Goal: Information Seeking & Learning: Stay updated

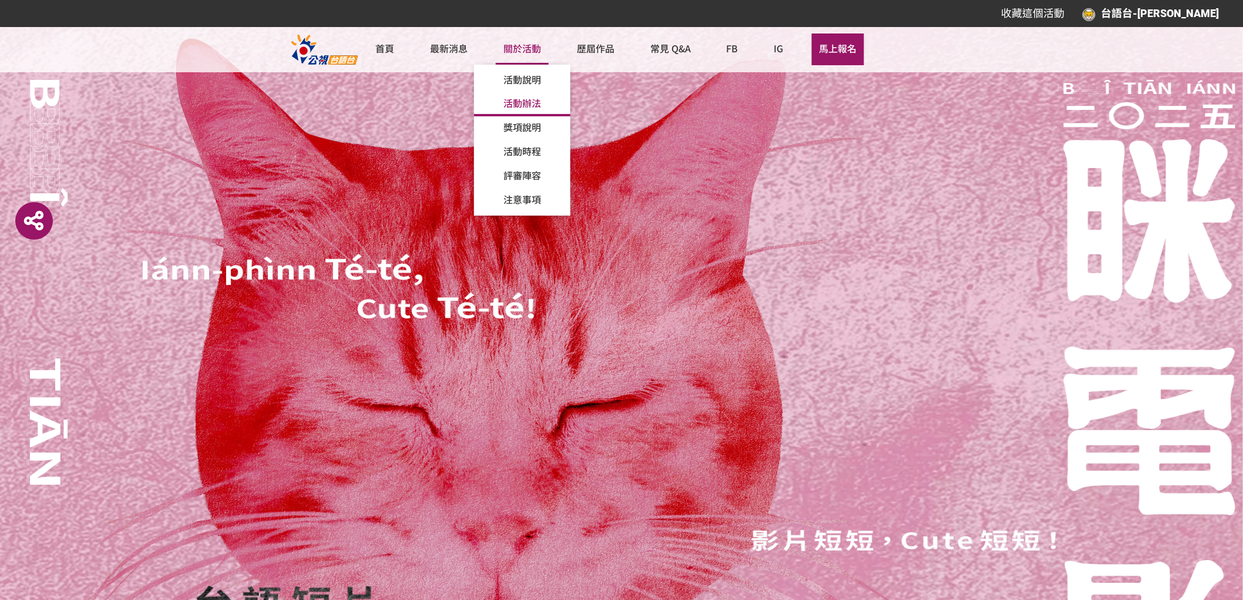
drag, startPoint x: 526, startPoint y: 52, endPoint x: 500, endPoint y: 30, distance: 34.2
click at [500, 30] on div "首頁 最新消息 關於活動 活動說明 活動辦法 獎項說明 活動時程 評審陣容 注意事項 歷屆作品 2021 第二屆作品 2020 第一屆作品 常見 Q&A FB…" at bounding box center [621, 49] width 705 height 45
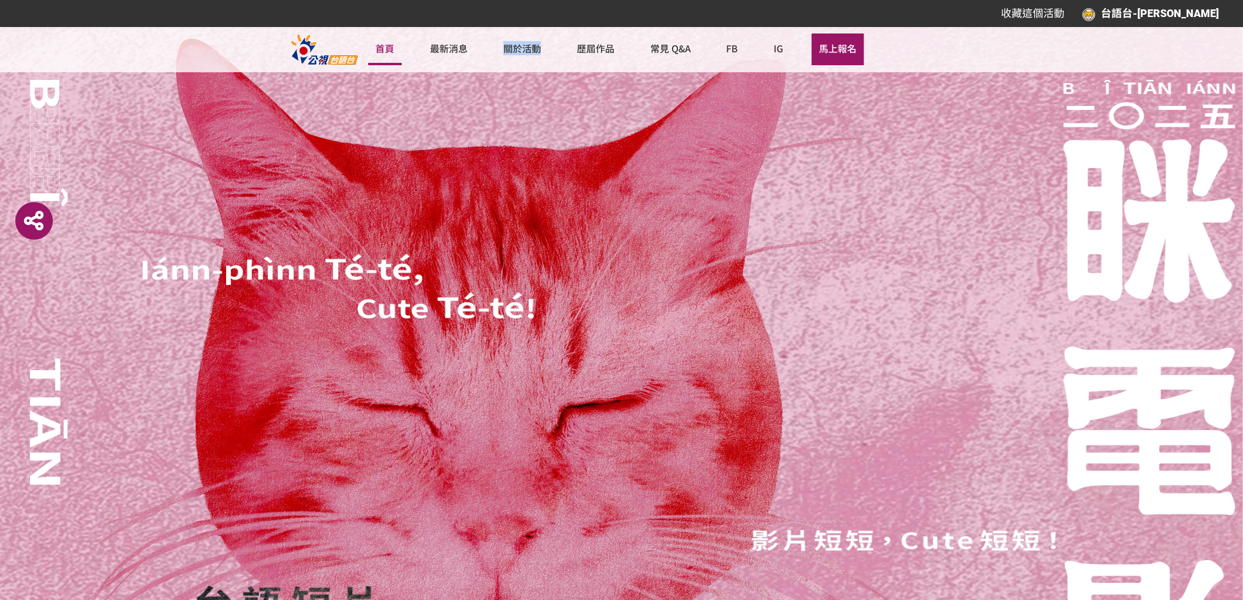
click at [378, 56] on link "首頁" at bounding box center [385, 49] width 34 height 32
click at [388, 48] on link "首頁" at bounding box center [385, 49] width 34 height 32
click at [452, 56] on link "最新消息" at bounding box center [448, 49] width 53 height 32
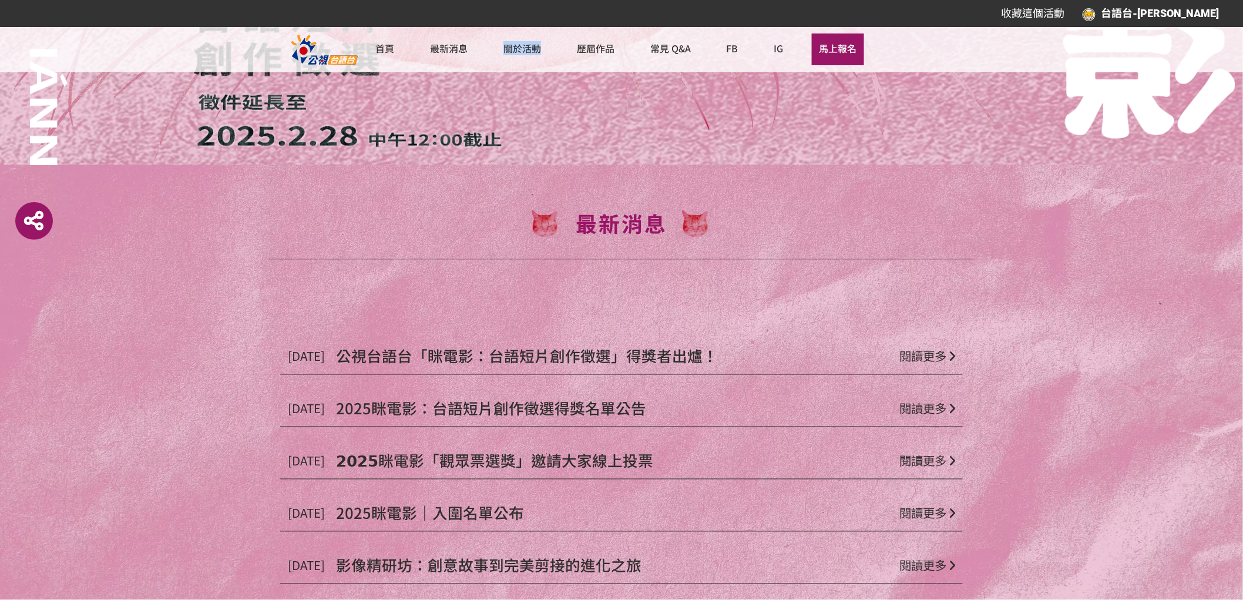
click at [601, 349] on span "公視台語台「眯電影：台語短片創作徵選」得獎者出爐！" at bounding box center [527, 356] width 382 height 22
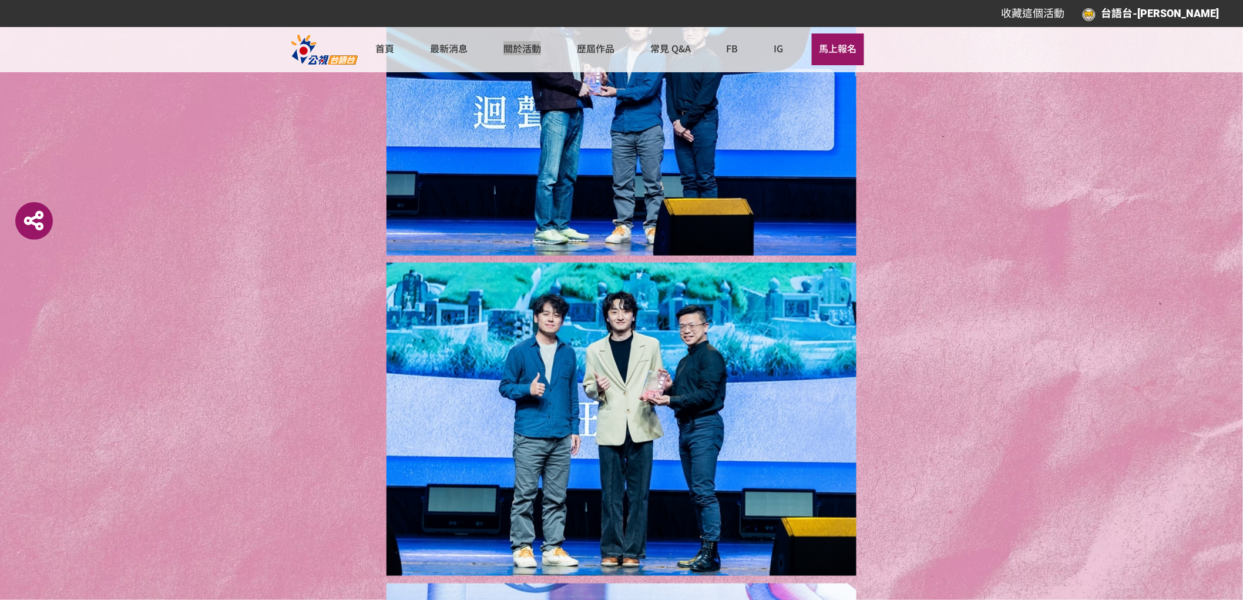
scroll to position [3997, 0]
